Goal: Task Accomplishment & Management: Manage account settings

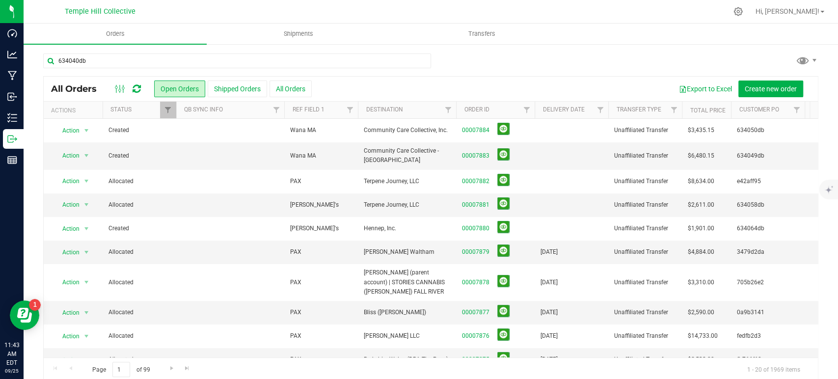
type input "634040db"
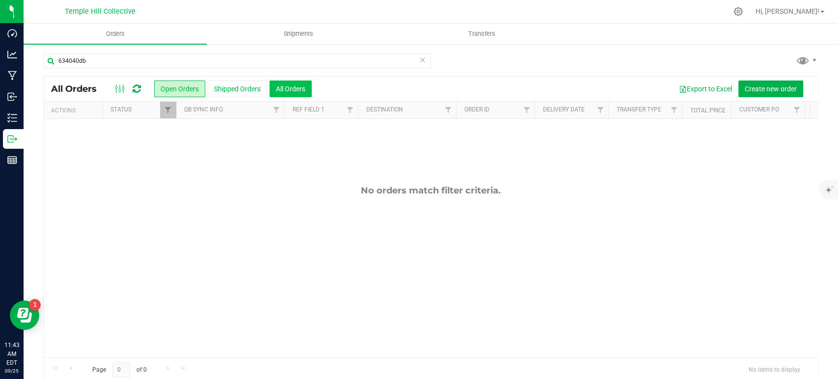
click at [288, 84] on button "All Orders" at bounding box center [290, 88] width 42 height 17
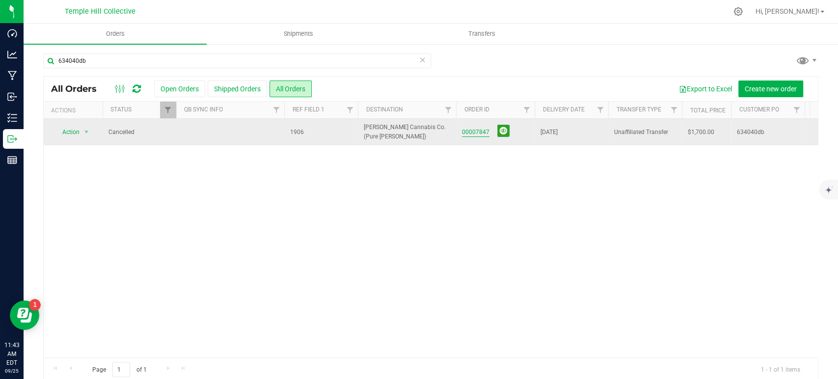
click at [472, 131] on link "00007847" at bounding box center [475, 132] width 27 height 9
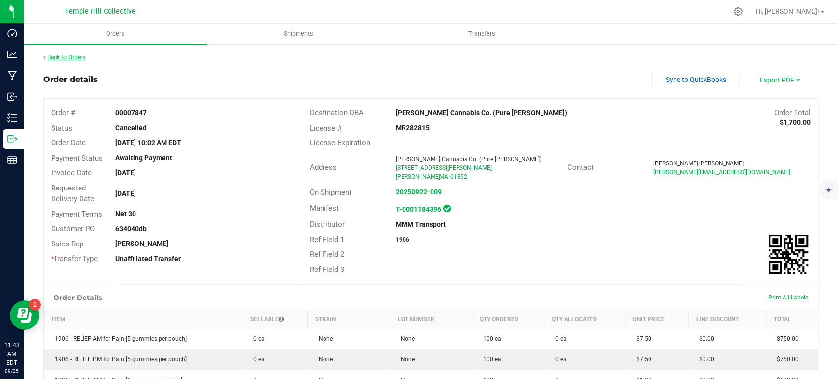
click at [68, 58] on link "Back to Orders" at bounding box center [64, 57] width 42 height 7
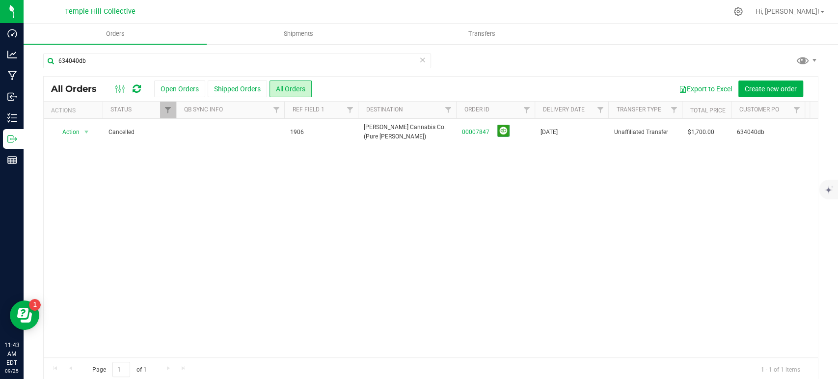
click at [419, 61] on icon at bounding box center [422, 59] width 7 height 12
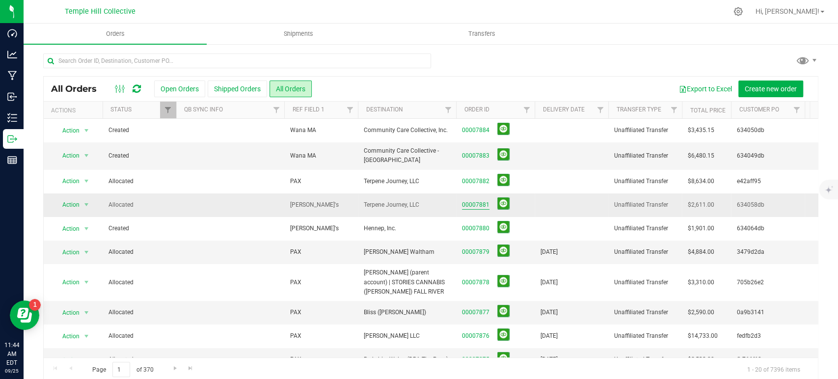
click at [487, 200] on link "00007881" at bounding box center [475, 204] width 27 height 9
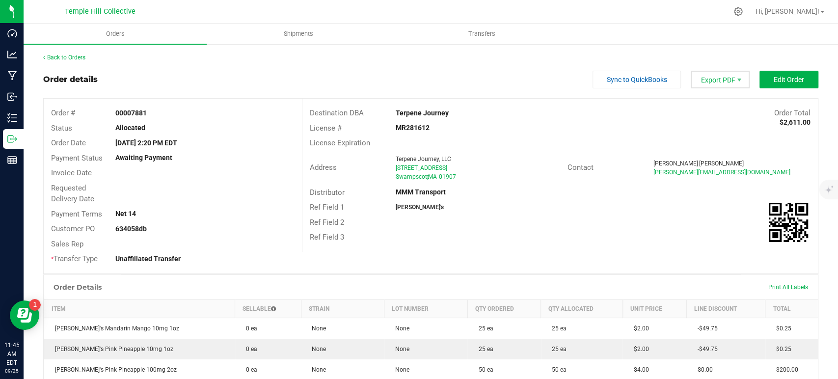
click at [705, 83] on span "Export PDF" at bounding box center [719, 80] width 59 height 18
click at [699, 125] on span "COAs (Zip)" at bounding box center [712, 124] width 61 height 14
click at [81, 60] on link "Back to Orders" at bounding box center [64, 57] width 42 height 7
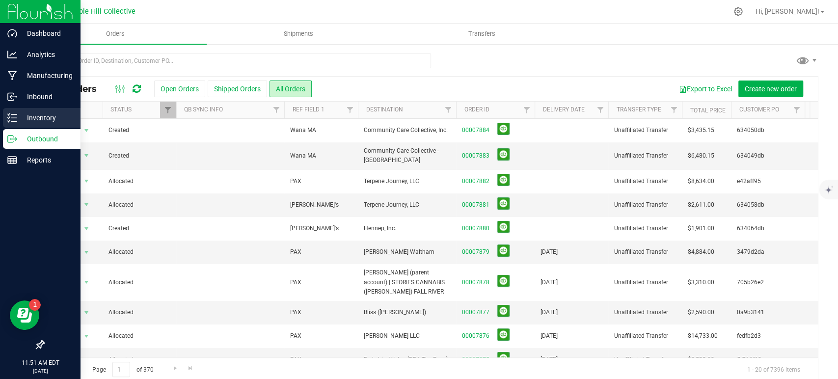
click at [8, 123] on div "Inventory" at bounding box center [42, 118] width 78 height 20
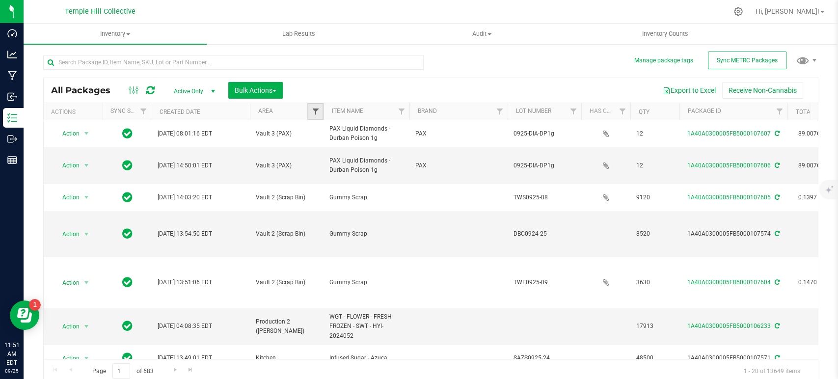
click at [312, 111] on span "Filter" at bounding box center [315, 111] width 8 height 8
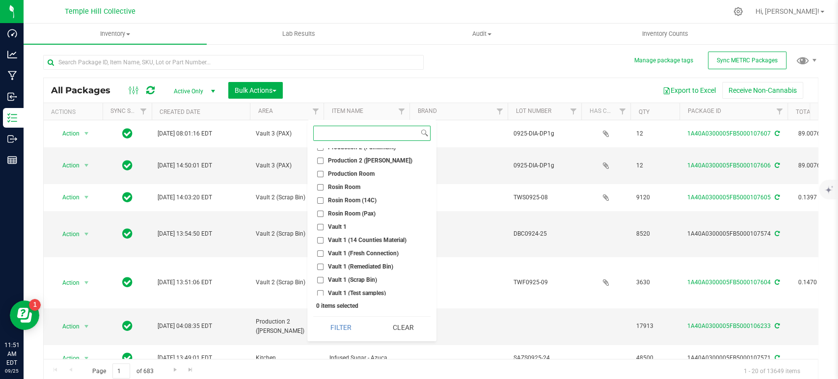
scroll to position [379, 0]
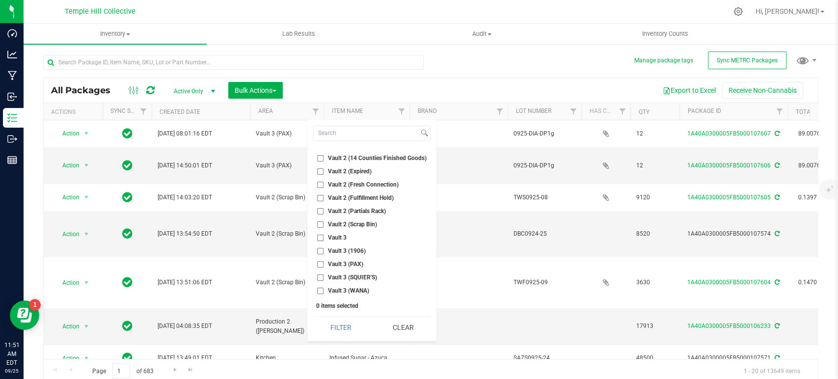
click at [360, 262] on span "Vault 3 (PAX)" at bounding box center [345, 264] width 35 height 6
click at [323, 262] on input "Vault 3 (PAX)" at bounding box center [320, 264] width 6 height 6
checkbox input "true"
click at [356, 328] on button "Filter" at bounding box center [340, 327] width 55 height 22
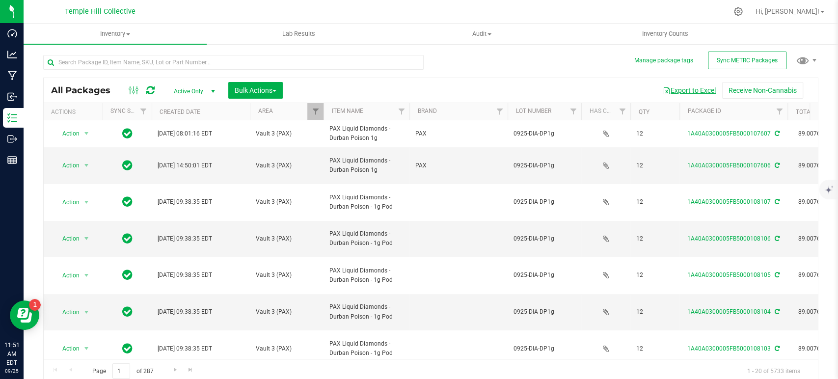
click at [678, 88] on button "Export to Excel" at bounding box center [689, 90] width 66 height 17
click at [315, 112] on span "Filter" at bounding box center [315, 111] width 8 height 8
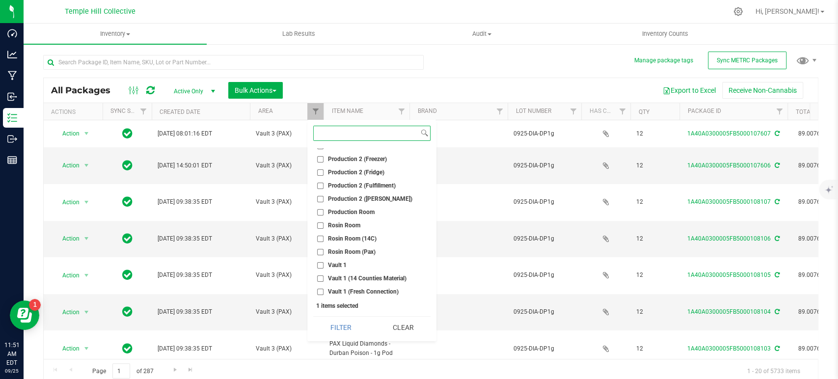
scroll to position [161, 0]
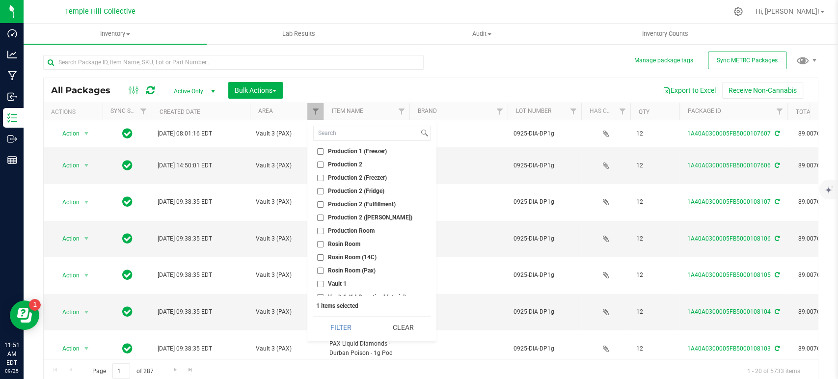
click at [321, 164] on input "Production 2" at bounding box center [320, 164] width 6 height 6
checkbox input "true"
click at [353, 329] on button "Filter" at bounding box center [340, 327] width 55 height 22
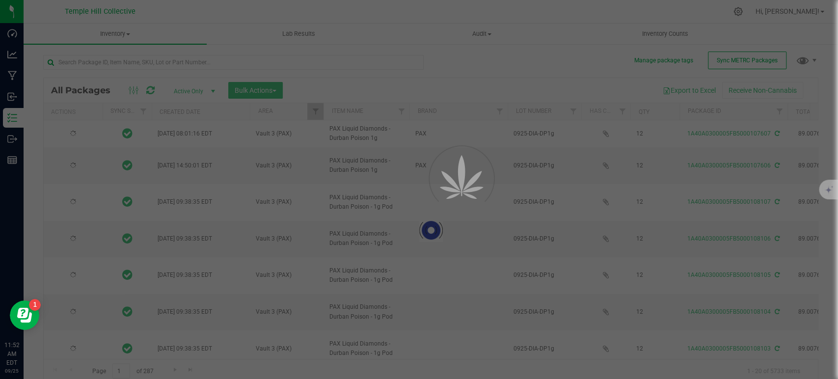
type input "2026-09-15"
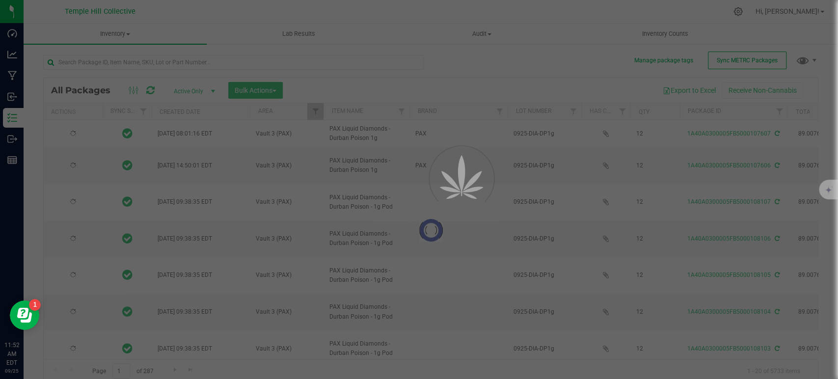
type input "2026-09-15"
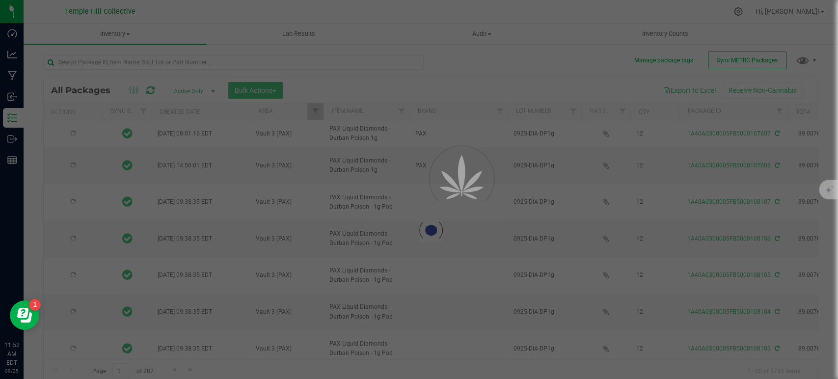
type input "2026-09-15"
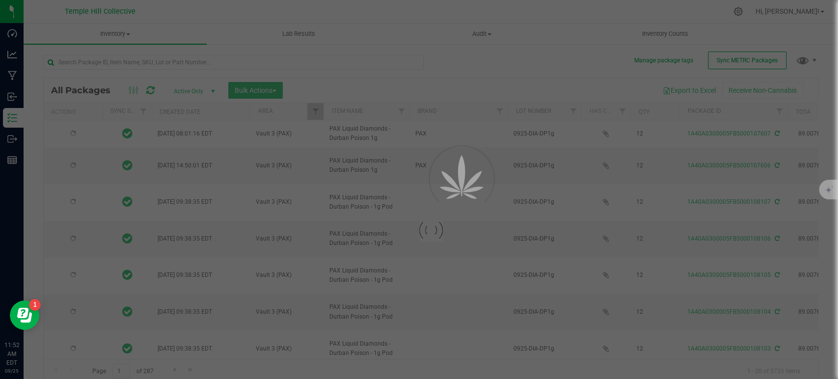
type input "2026-09-15"
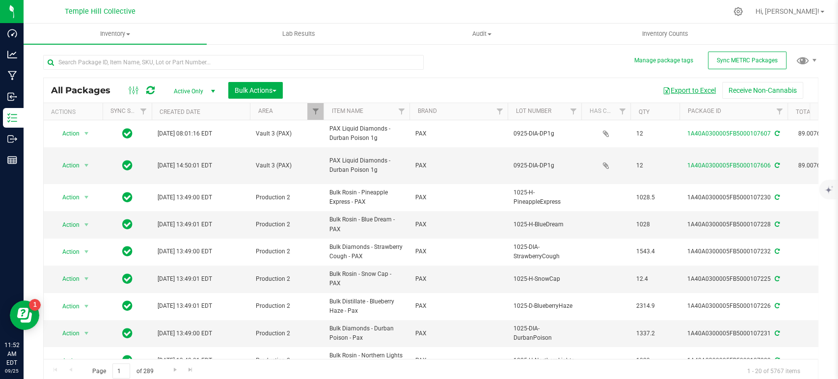
click at [683, 89] on button "Export to Excel" at bounding box center [689, 90] width 66 height 17
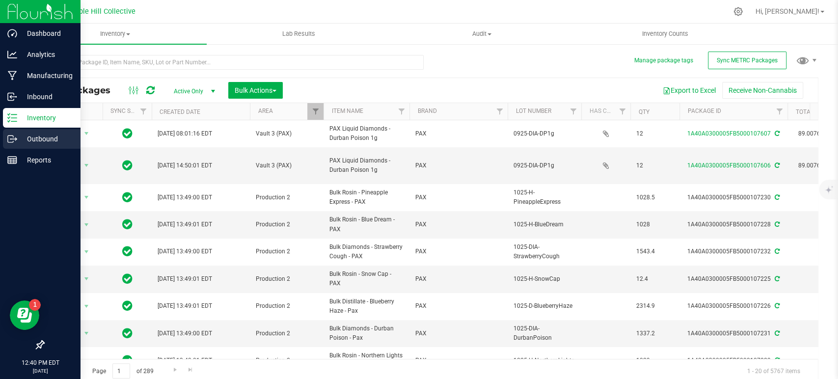
click at [12, 139] on line at bounding box center [13, 139] width 5 height 0
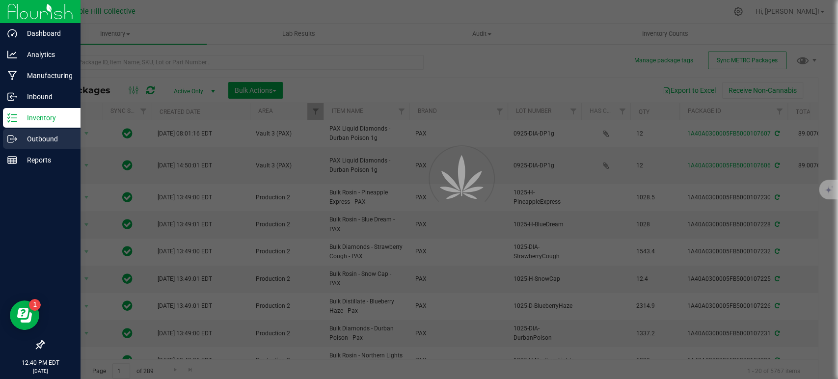
click at [12, 139] on line at bounding box center [13, 139] width 5 height 0
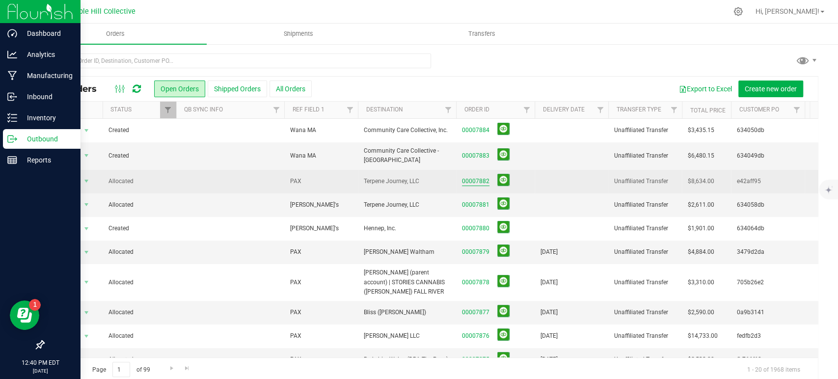
click at [482, 178] on link "00007882" at bounding box center [475, 181] width 27 height 9
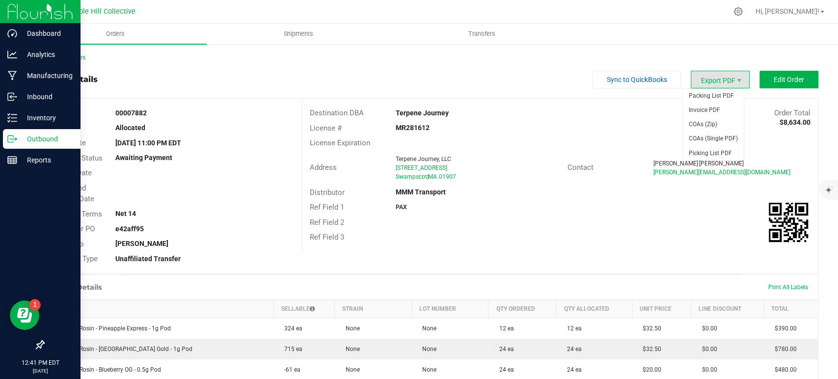
click at [718, 84] on span "Export PDF" at bounding box center [719, 80] width 59 height 18
click at [707, 110] on span "Invoice PDF" at bounding box center [712, 110] width 61 height 14
click at [74, 56] on link "Back to Orders" at bounding box center [64, 57] width 42 height 7
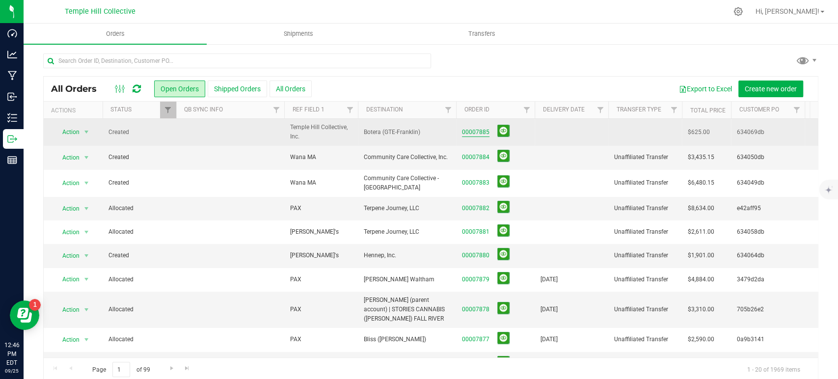
click at [475, 132] on link "00007885" at bounding box center [475, 132] width 27 height 9
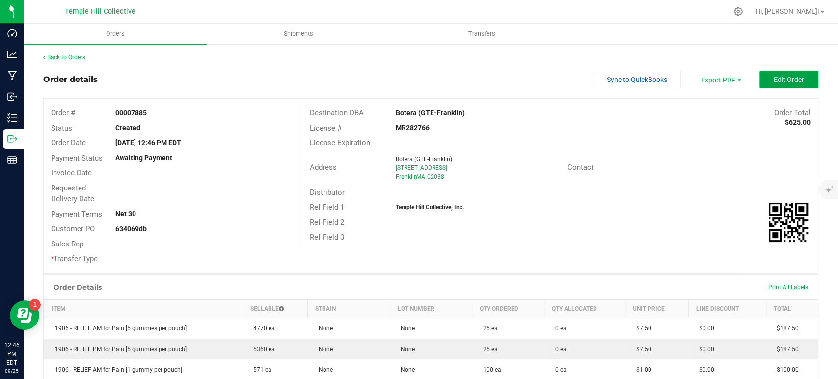
click at [797, 85] on button "Edit Order" at bounding box center [788, 80] width 59 height 18
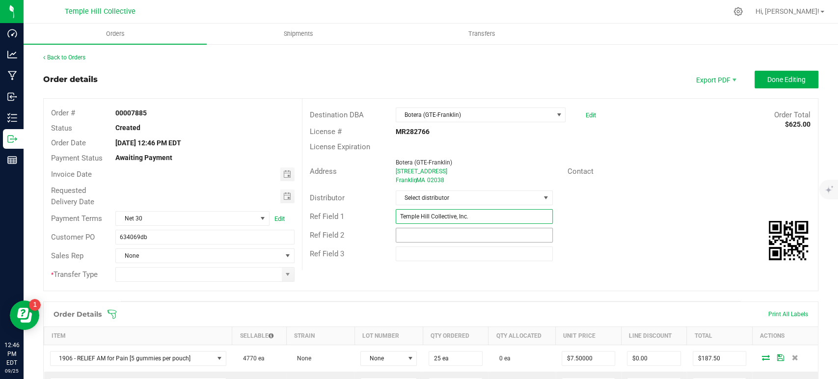
drag, startPoint x: 488, startPoint y: 219, endPoint x: 400, endPoint y: 228, distance: 88.3
click at [400, 228] on div "Destination DBA Botera (GTE-Franklin) Edit Order Total $625.00 License # MR2827…" at bounding box center [560, 184] width 516 height 171
type input "T"
type input "1906"
click at [467, 194] on span "Select distributor" at bounding box center [468, 198] width 144 height 14
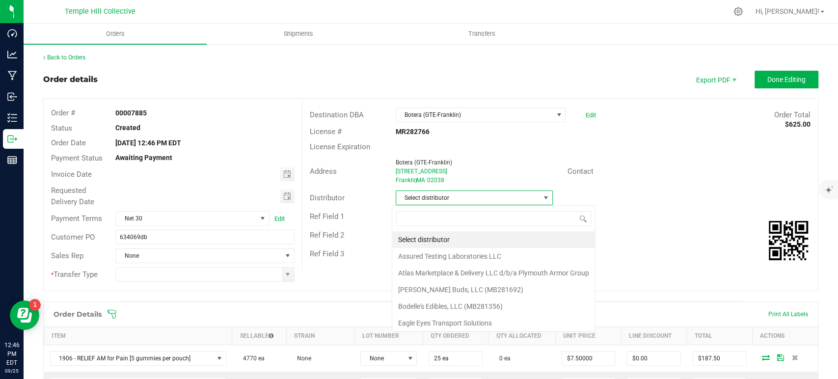
scroll to position [14, 155]
type input "mmm"
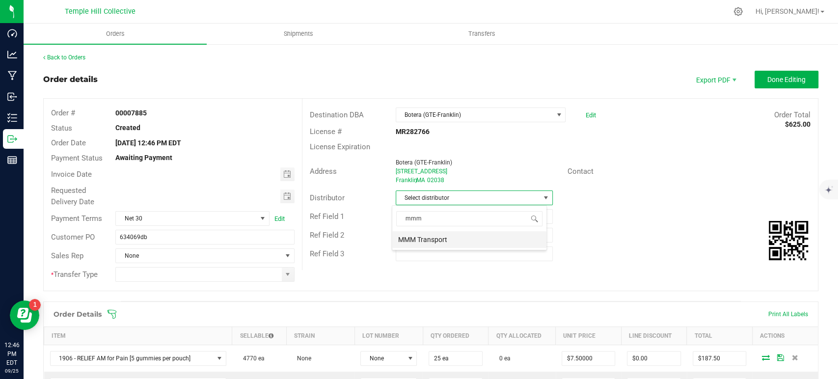
click at [444, 235] on li "MMM Transport" at bounding box center [469, 239] width 154 height 17
click at [282, 267] on span at bounding box center [288, 274] width 12 height 14
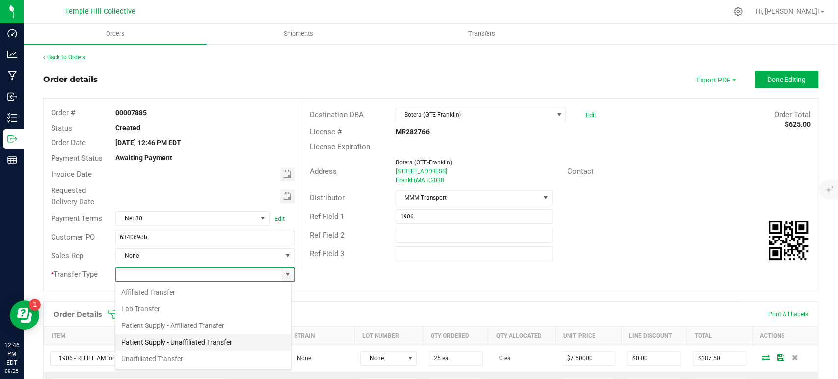
scroll to position [14, 177]
click at [165, 356] on li "Unaffiliated Transfer" at bounding box center [203, 358] width 176 height 17
type input "Unaffiliated Transfer"
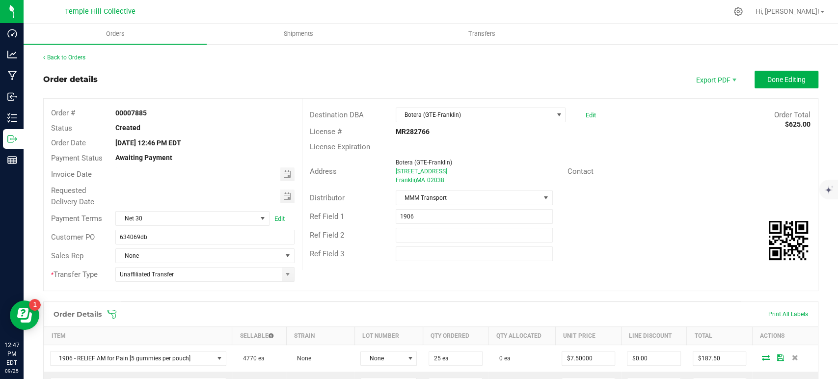
click at [193, 247] on div "Sales Rep None" at bounding box center [173, 255] width 258 height 19
click at [194, 252] on span "None" at bounding box center [198, 256] width 165 height 14
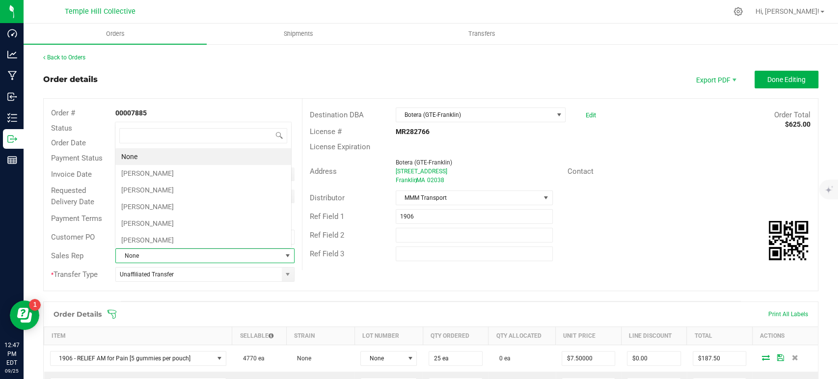
scroll to position [14, 174]
type input "[PERSON_NAME]"
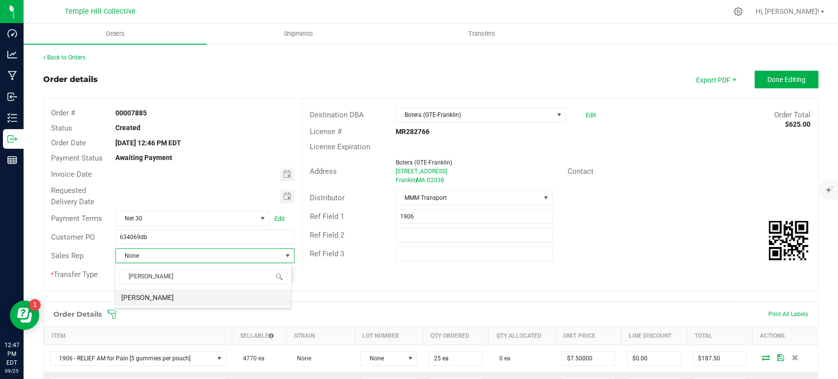
click at [198, 299] on li "[PERSON_NAME]" at bounding box center [203, 297] width 176 height 17
click at [768, 86] on button "Done Editing" at bounding box center [786, 80] width 64 height 18
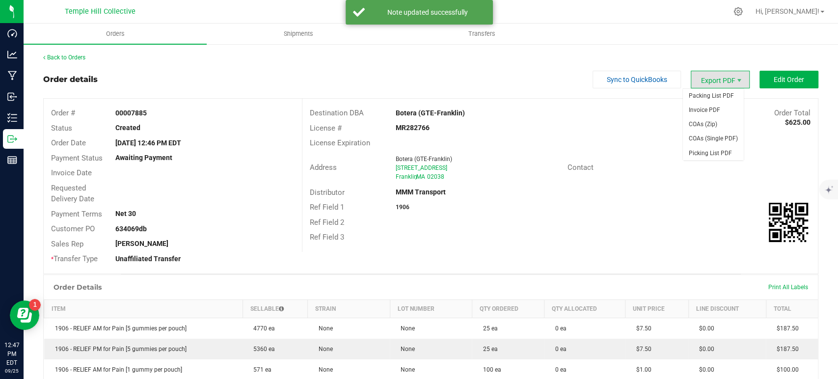
click at [709, 83] on span "Export PDF" at bounding box center [719, 80] width 59 height 18
click at [715, 102] on span "Packing List PDF" at bounding box center [712, 96] width 61 height 14
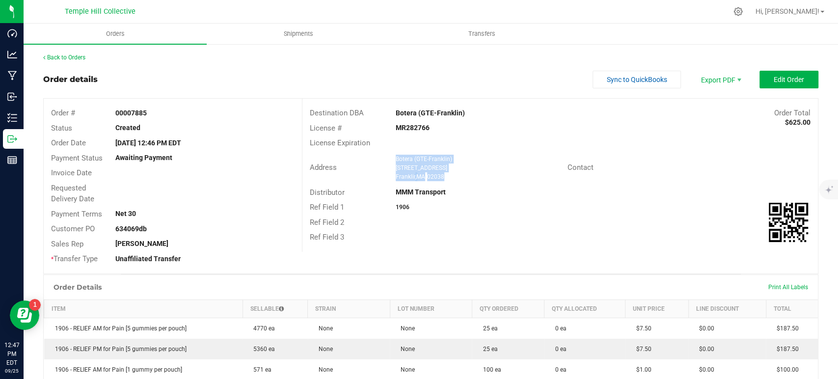
drag, startPoint x: 447, startPoint y: 175, endPoint x: 393, endPoint y: 159, distance: 57.3
click at [395, 159] on ngx-name-and-address "Botera (GTE-Franklin) [STREET_ADDRESS]" at bounding box center [477, 168] width 164 height 26
copy ngx-name-and-address "Botera (GTE-Franklin) [STREET_ADDRESS]"
click at [410, 124] on strong "MR282766" at bounding box center [412, 128] width 34 height 8
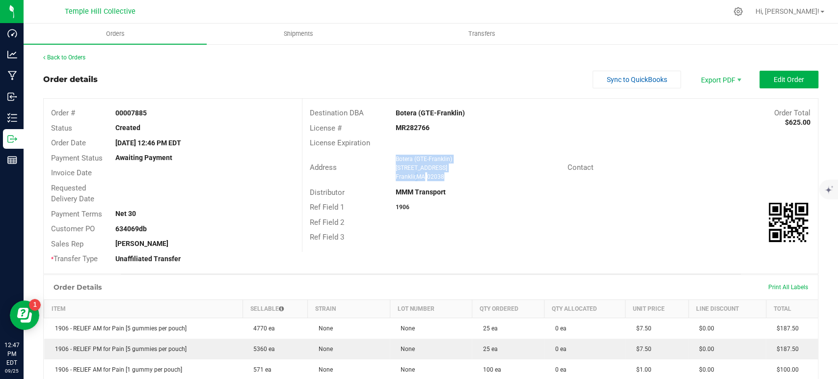
copy strong "MR282766"
click at [85, 57] on link "Back to Orders" at bounding box center [64, 57] width 42 height 7
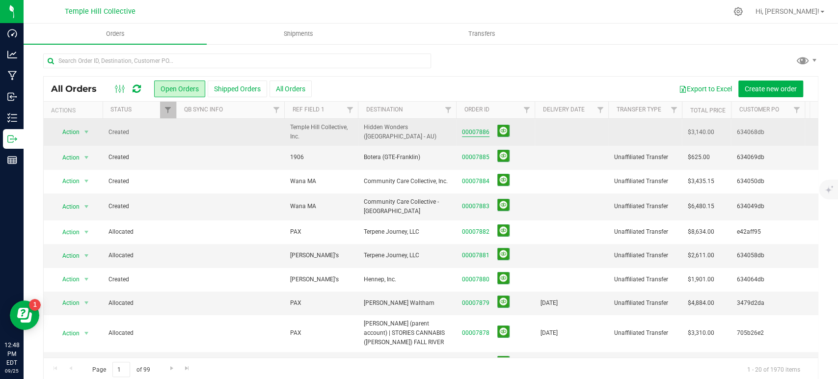
click at [480, 129] on link "00007886" at bounding box center [475, 132] width 27 height 9
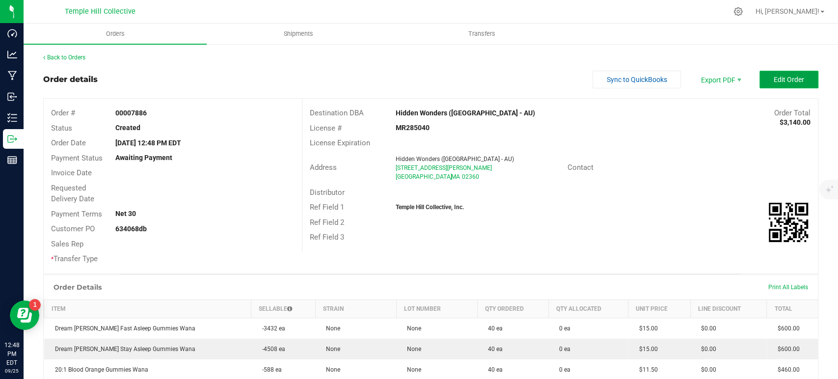
click at [790, 78] on span "Edit Order" at bounding box center [788, 80] width 30 height 8
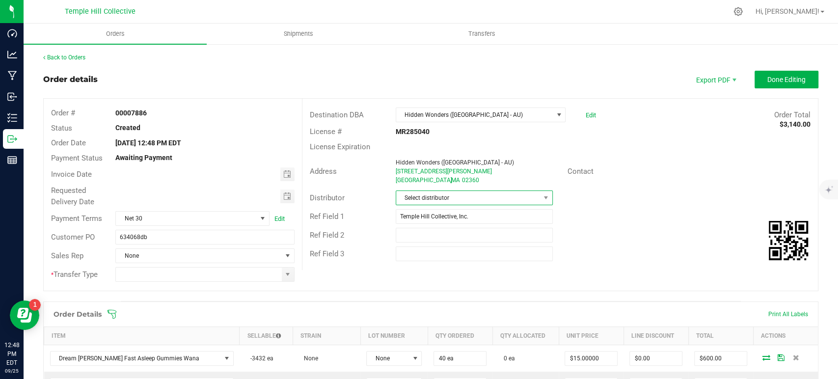
click at [477, 195] on span "Select distributor" at bounding box center [468, 198] width 144 height 14
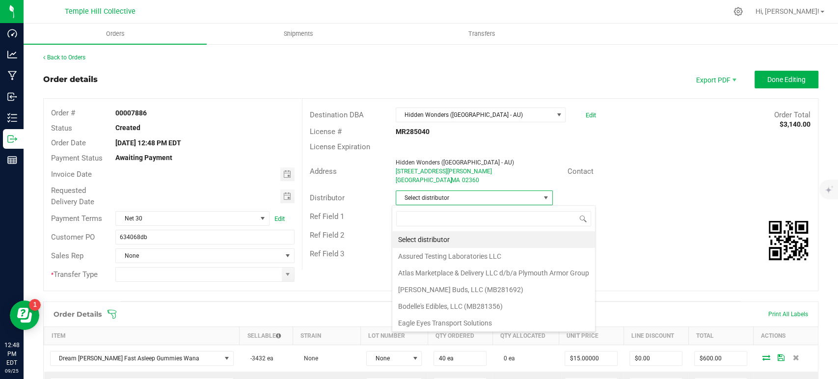
scroll to position [14, 155]
type input "mmm"
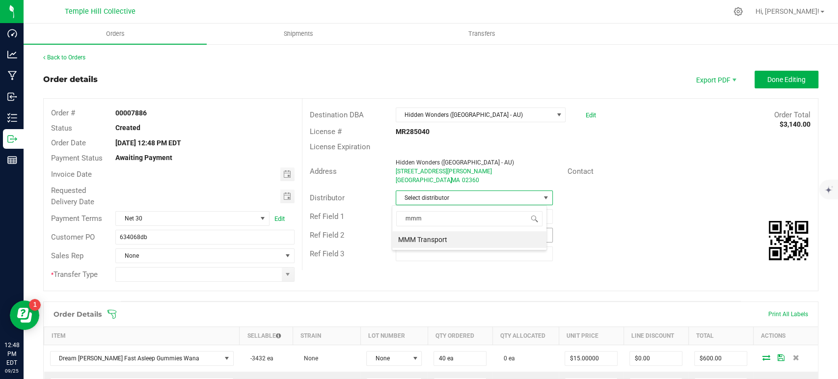
drag, startPoint x: 445, startPoint y: 238, endPoint x: 448, endPoint y: 229, distance: 9.8
click at [446, 238] on li "MMM Transport" at bounding box center [469, 239] width 154 height 17
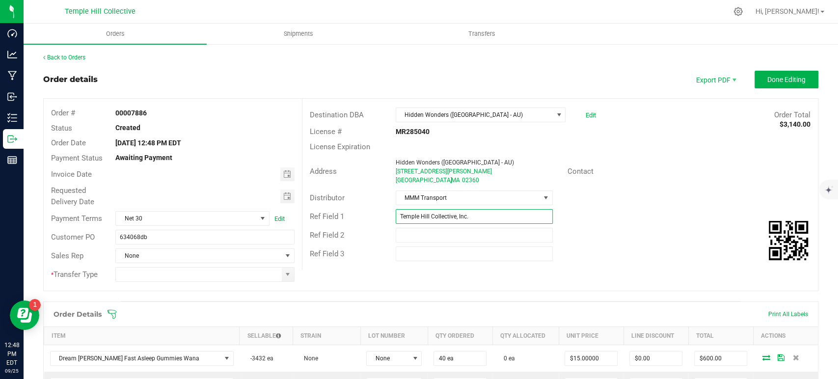
drag, startPoint x: 487, startPoint y: 215, endPoint x: 362, endPoint y: 220, distance: 124.7
click at [362, 220] on div "Ref Field 1 Temple Hill Collective, Inc." at bounding box center [559, 216] width 515 height 19
type input "Wana MA"
click at [285, 276] on span at bounding box center [288, 274] width 8 height 8
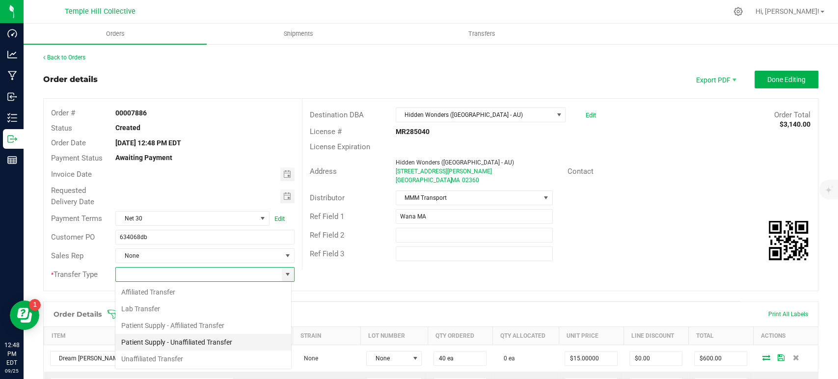
scroll to position [14, 177]
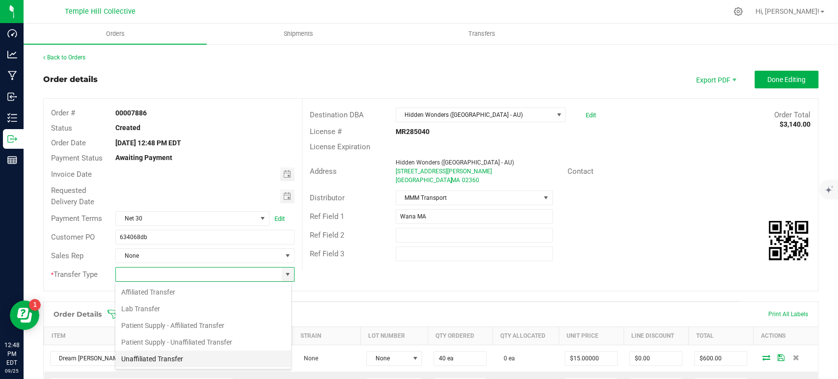
drag, startPoint x: 177, startPoint y: 359, endPoint x: 181, endPoint y: 352, distance: 7.5
click at [177, 359] on li "Unaffiliated Transfer" at bounding box center [203, 358] width 176 height 17
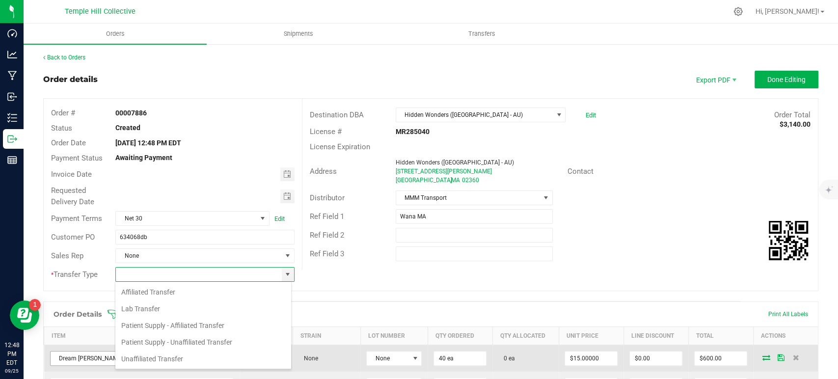
type input "Unaffiliated Transfer"
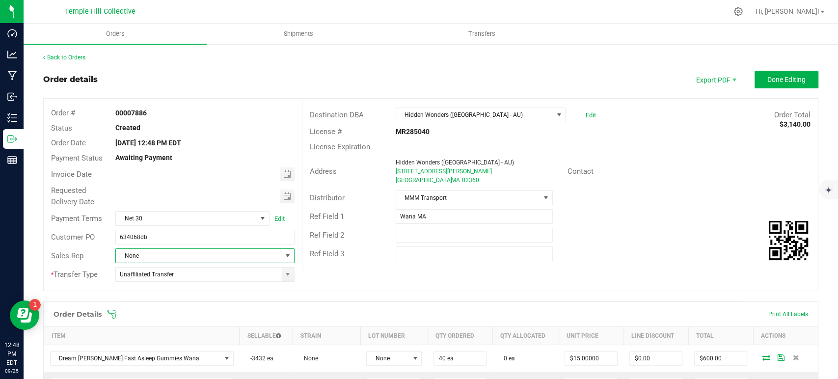
click at [177, 257] on span "None" at bounding box center [198, 256] width 165 height 14
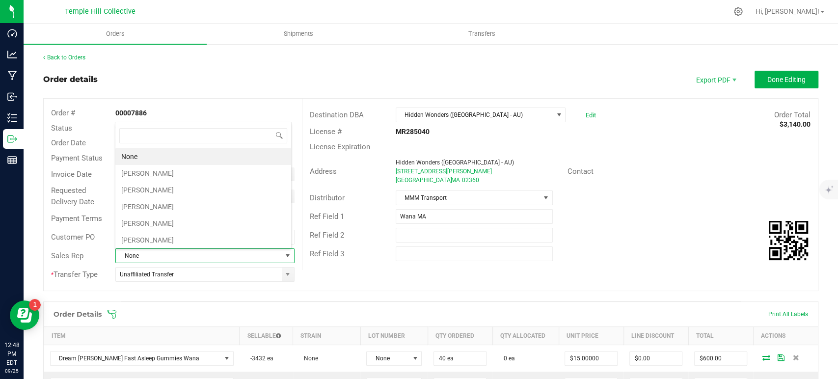
scroll to position [14, 174]
click at [206, 227] on li "[PERSON_NAME]" at bounding box center [203, 223] width 176 height 17
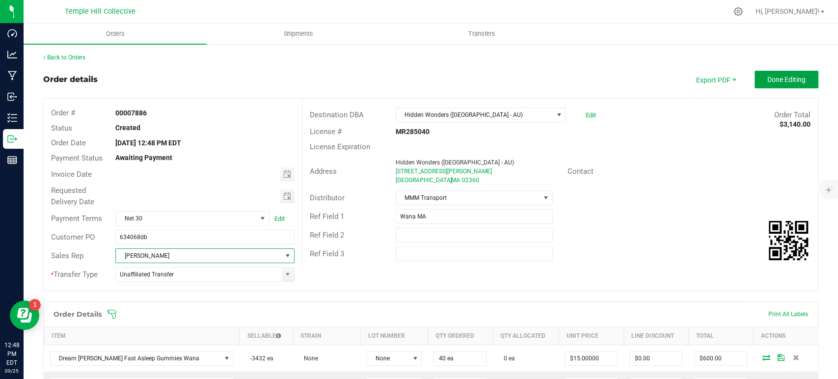
click at [775, 83] on span "Done Editing" at bounding box center [786, 80] width 38 height 8
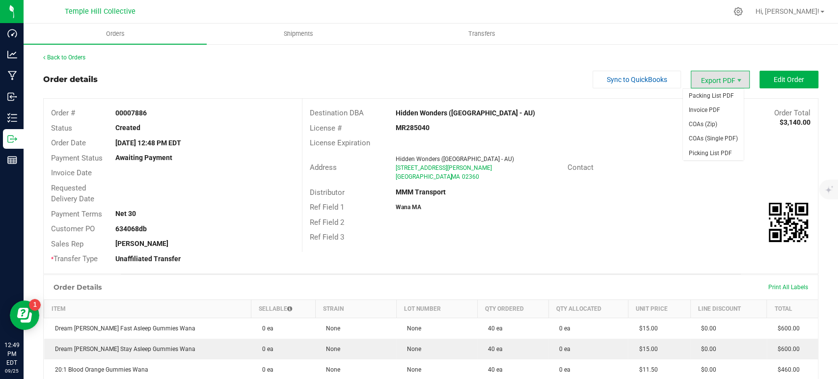
click at [709, 78] on span "Export PDF" at bounding box center [719, 80] width 59 height 18
click at [714, 102] on span "Packing List PDF" at bounding box center [712, 96] width 61 height 14
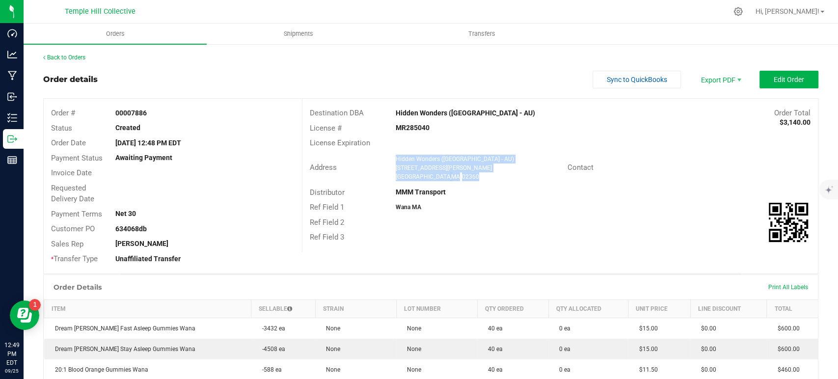
drag, startPoint x: 420, startPoint y: 176, endPoint x: 386, endPoint y: 158, distance: 38.4
click at [386, 158] on div "Address Hidden Wonders (Plymouth - AU) 27 Robert J Way Plymouth , MA 02360" at bounding box center [434, 168] width 265 height 30
click at [404, 125] on strong "MR285040" at bounding box center [412, 128] width 34 height 8
copy strong "MR285040"
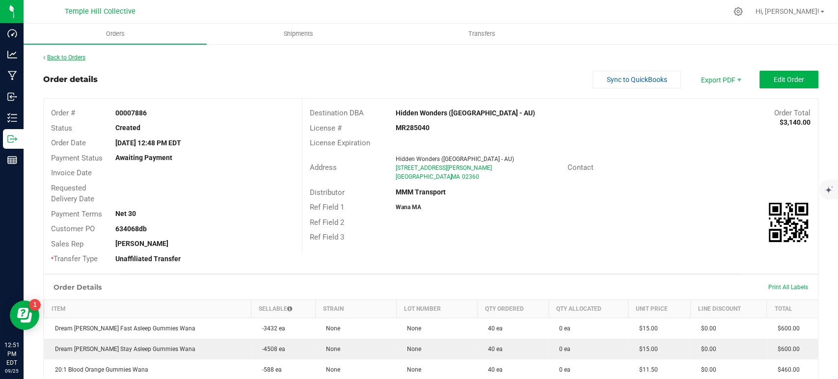
click at [83, 58] on link "Back to Orders" at bounding box center [64, 57] width 42 height 7
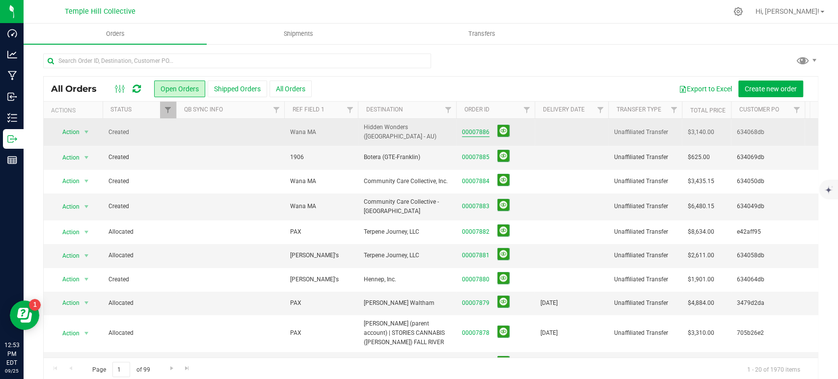
click at [467, 130] on link "00007886" at bounding box center [475, 132] width 27 height 9
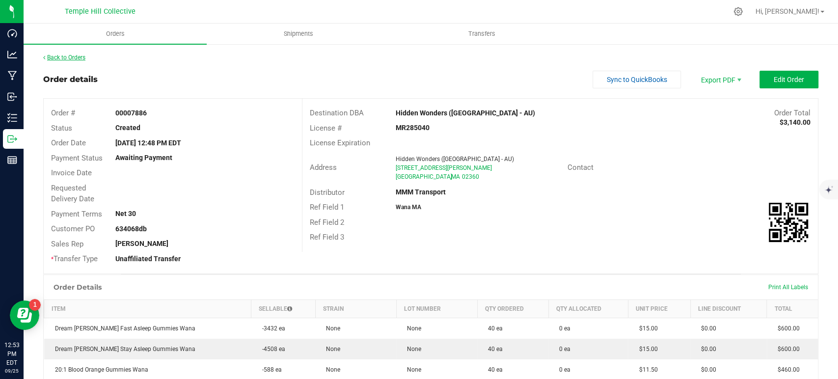
click at [79, 56] on link "Back to Orders" at bounding box center [64, 57] width 42 height 7
